Goal: Use online tool/utility: Use online tool/utility

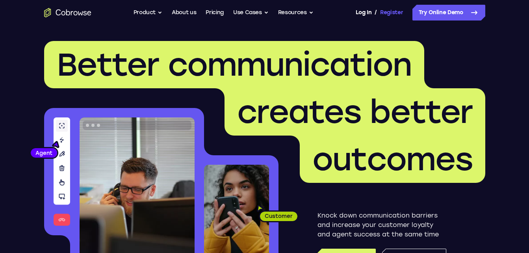
click at [391, 15] on link "Register" at bounding box center [391, 13] width 23 height 16
click at [384, 10] on link "Dashboard" at bounding box center [388, 13] width 30 height 16
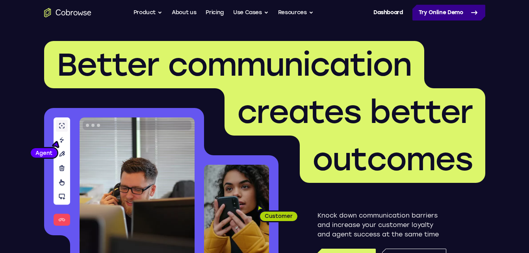
click at [453, 15] on link "Try Online Demo" at bounding box center [448, 13] width 73 height 16
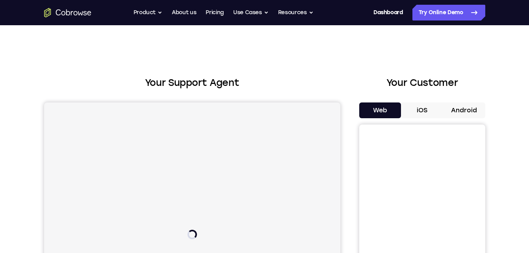
click at [469, 118] on button "Android" at bounding box center [464, 110] width 42 height 16
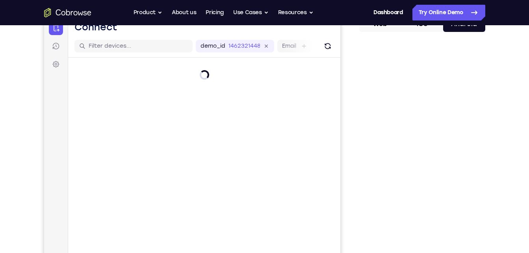
scroll to position [85, 0]
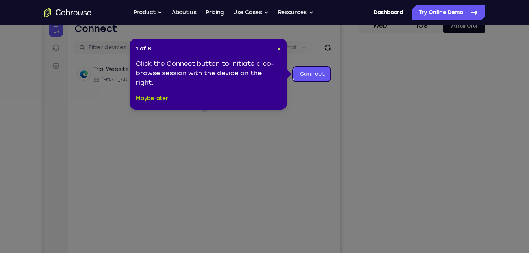
click at [146, 97] on button "Maybe later" at bounding box center [152, 98] width 32 height 9
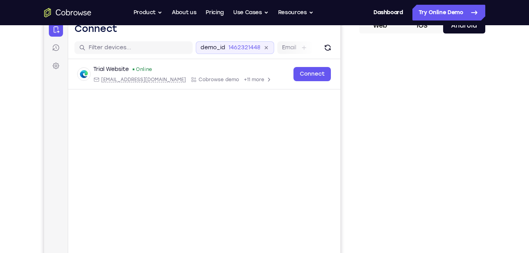
click at [234, 43] on div "demo_id 1462321448" at bounding box center [234, 47] width 78 height 13
click at [219, 45] on div "1462321448" at bounding box center [208, 48] width 41 height 8
drag, startPoint x: 219, startPoint y: 45, endPoint x: 211, endPoint y: 45, distance: 8.7
click at [211, 45] on div "1462321448" at bounding box center [208, 48] width 41 height 8
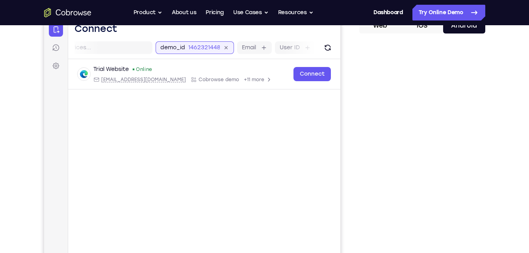
drag, startPoint x: 211, startPoint y: 45, endPoint x: 183, endPoint y: 48, distance: 28.1
click at [183, 48] on div "demo_id 1462321448" at bounding box center [194, 47] width 78 height 13
click at [193, 36] on header "Open main menu Connect" at bounding box center [204, 27] width 272 height 19
drag, startPoint x: 189, startPoint y: 45, endPoint x: 201, endPoint y: 43, distance: 12.8
click at [201, 43] on div "demo_id 1462321448" at bounding box center [194, 47] width 78 height 13
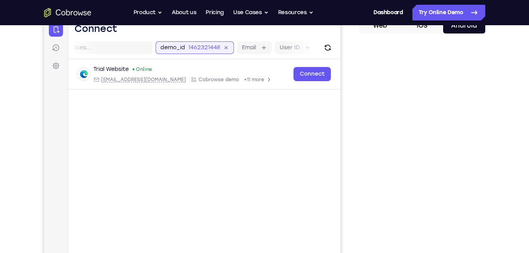
click at [188, 47] on input "1462321448" at bounding box center [204, 48] width 32 height 8
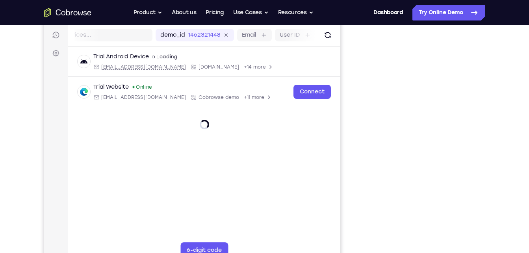
scroll to position [98, 0]
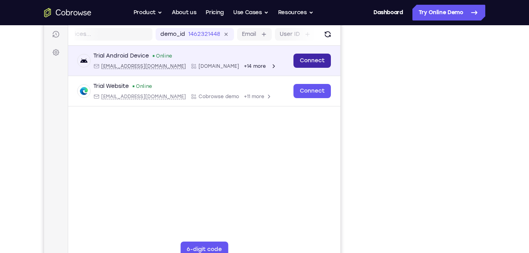
click at [308, 63] on link "Connect" at bounding box center [311, 61] width 37 height 14
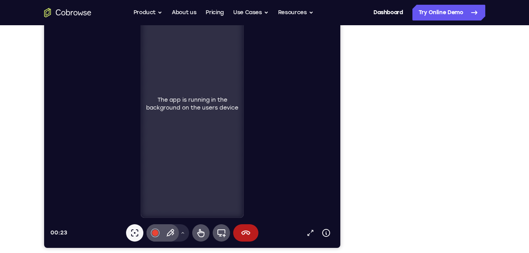
scroll to position [119, 0]
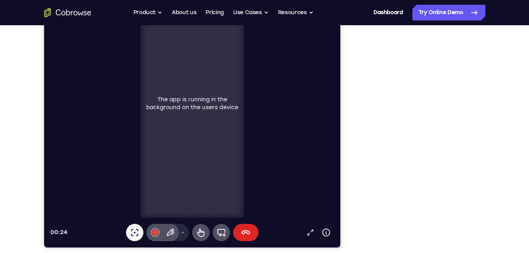
click at [253, 230] on button "End session" at bounding box center [245, 232] width 25 height 17
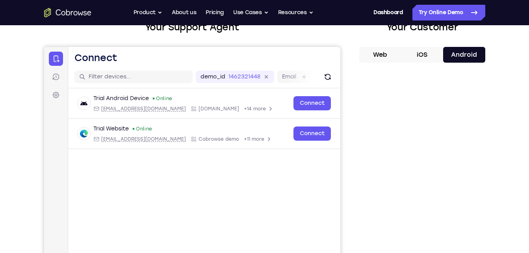
scroll to position [50, 0]
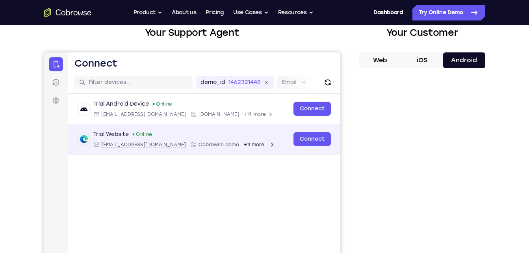
click at [141, 132] on div "Online" at bounding box center [142, 134] width 20 height 6
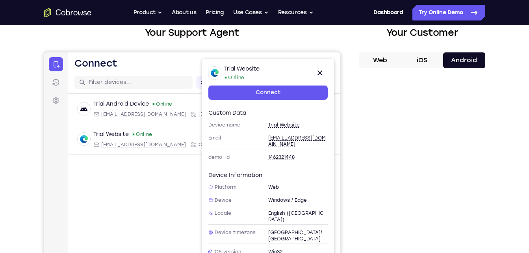
drag, startPoint x: 273, startPoint y: 139, endPoint x: 266, endPoint y: 136, distance: 7.6
click at [268, 136] on span "web@example.com" at bounding box center [298, 141] width 60 height 13
type input "web@example.com"
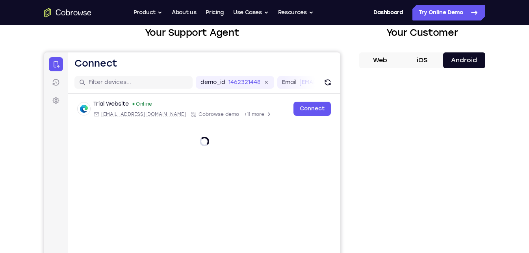
drag, startPoint x: 266, startPoint y: 136, endPoint x: 282, endPoint y: 136, distance: 15.8
click at [204, 80] on div "Email web@example.com" at bounding box center [229, 82] width 93 height 13
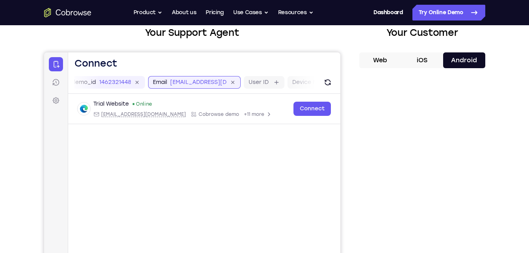
click at [172, 81] on input "web@example.com" at bounding box center [198, 82] width 56 height 8
